Goal: Task Accomplishment & Management: Complete application form

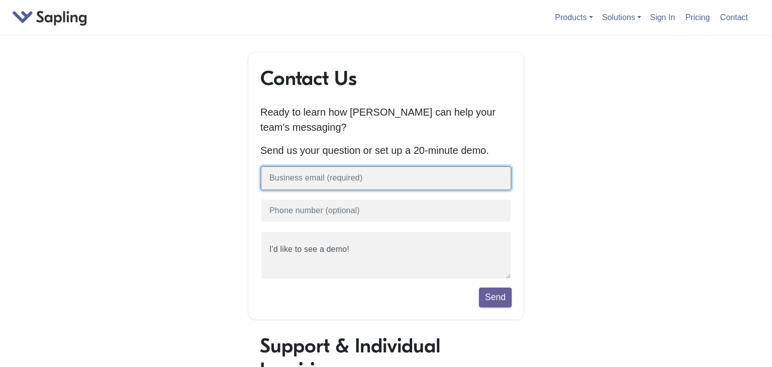
click at [421, 178] on input "text" at bounding box center [385, 178] width 251 height 25
type input "[EMAIL_ADDRESS][DOMAIN_NAME]"
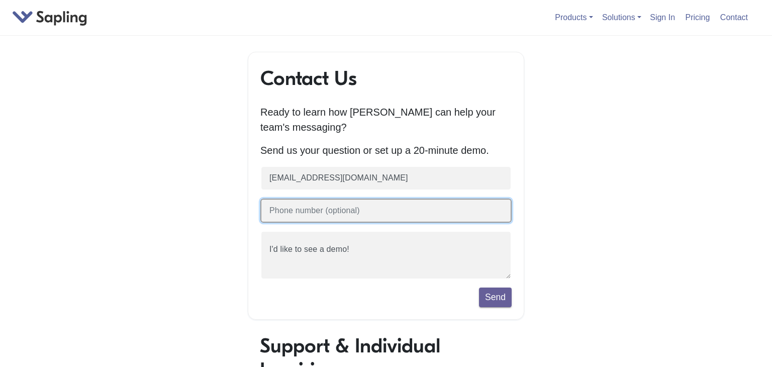
click at [402, 208] on input "text" at bounding box center [385, 211] width 251 height 25
type input "[PHONE_NUMBER]"
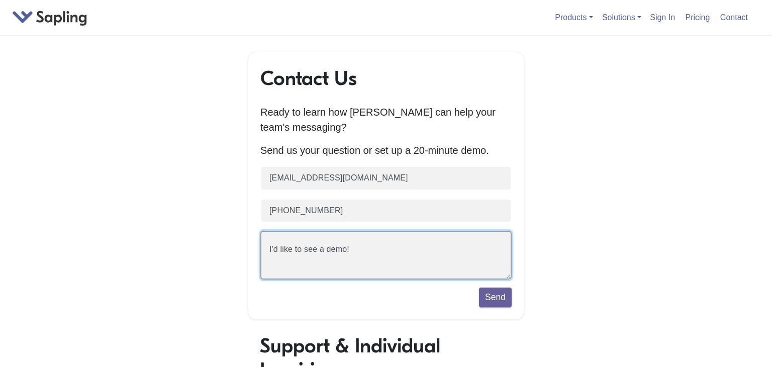
click at [314, 259] on textarea "I'd like to see a demo!" at bounding box center [385, 255] width 251 height 49
click at [362, 250] on textarea "I'd like to see a demo!" at bounding box center [385, 255] width 251 height 49
type textarea "I"
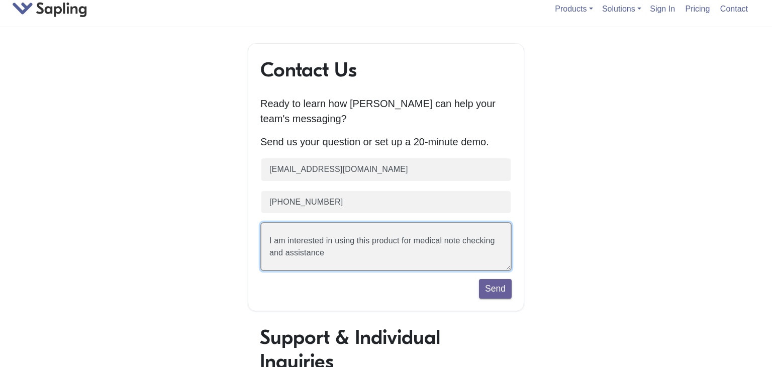
scroll to position [10, 0]
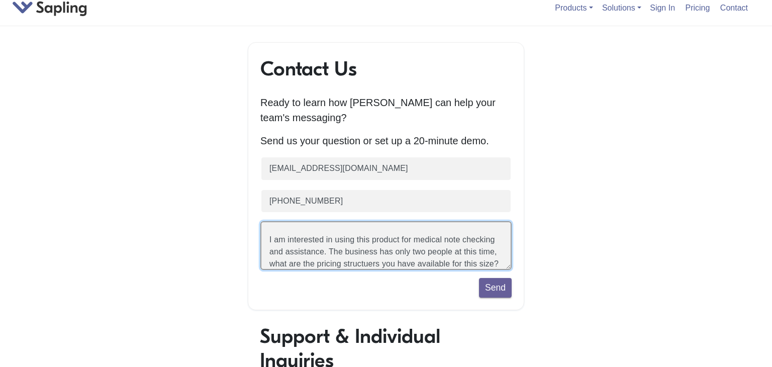
click at [362, 263] on textarea "I'd like to see a demo!" at bounding box center [385, 245] width 251 height 49
click at [273, 242] on textarea "I'd like to see a demo!" at bounding box center [385, 245] width 251 height 49
click at [324, 254] on textarea "I'd like to see a demo!" at bounding box center [385, 245] width 251 height 49
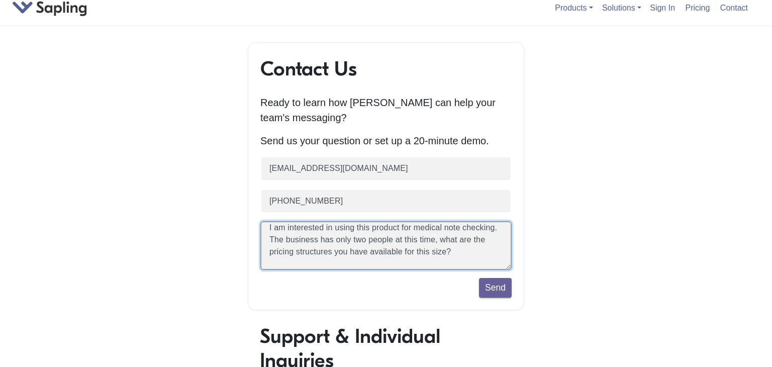
drag, startPoint x: 268, startPoint y: 252, endPoint x: 457, endPoint y: 262, distance: 189.3
click at [457, 262] on textarea "I'd like to see a demo!" at bounding box center [385, 245] width 251 height 49
drag, startPoint x: 268, startPoint y: 239, endPoint x: 383, endPoint y: 280, distance: 122.3
click at [383, 280] on form "[EMAIL_ADDRESS][DOMAIN_NAME] [PHONE_NUMBER] I'd like to see a demo! Send" at bounding box center [385, 226] width 251 height 141
type textarea "I am interested in using this product for medical note checking. Do you offer B…"
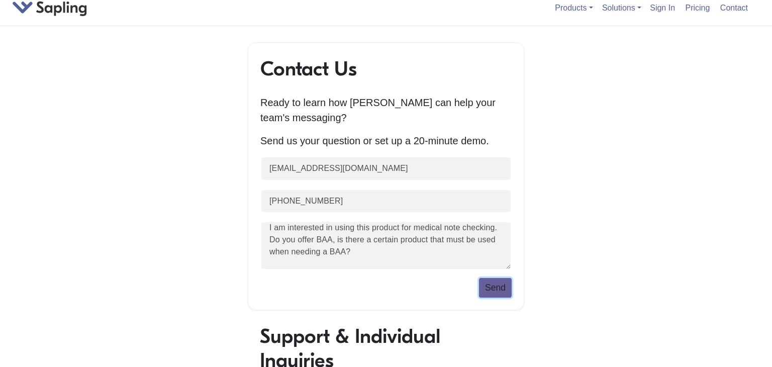
click at [489, 286] on button "Send" at bounding box center [495, 287] width 33 height 19
